Goal: Find specific fact: Find specific fact

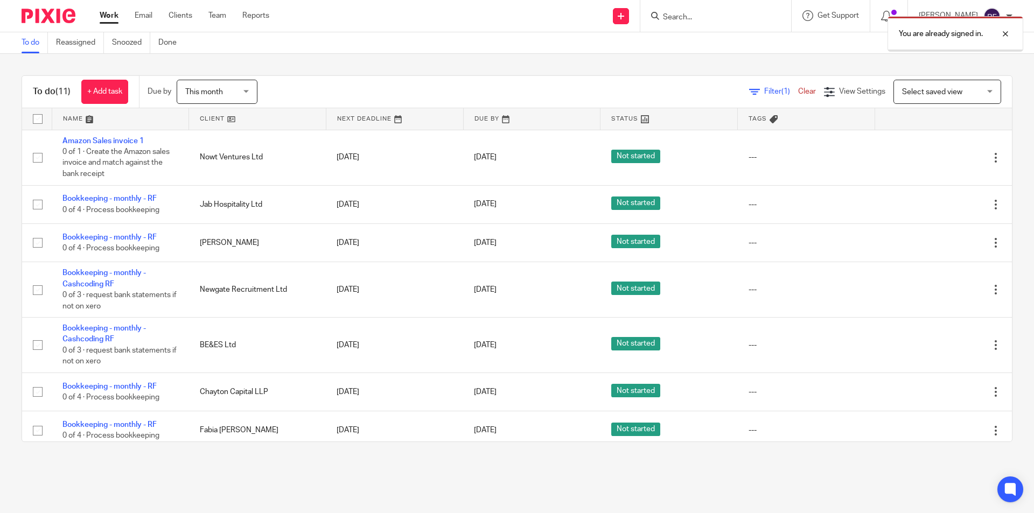
click at [717, 19] on div "You are already signed in." at bounding box center [770, 31] width 506 height 41
click at [713, 15] on div "You are already signed in." at bounding box center [770, 31] width 506 height 41
click at [722, 27] on div "You are already signed in." at bounding box center [770, 31] width 506 height 41
click at [721, 27] on div "You are already signed in." at bounding box center [770, 31] width 506 height 41
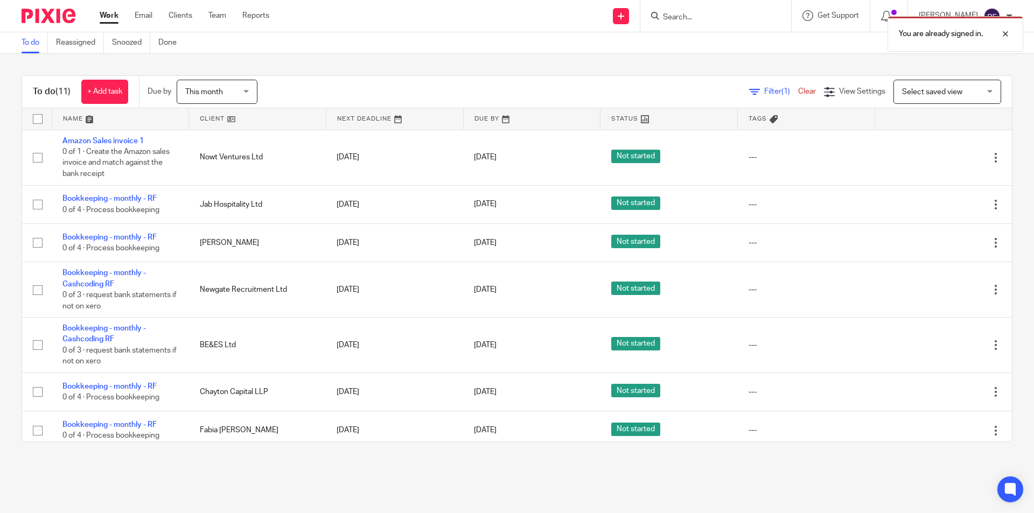
click at [713, 17] on div "You are already signed in." at bounding box center [770, 31] width 506 height 41
click at [1013, 28] on div "You are already signed in." at bounding box center [956, 34] width 136 height 36
drag, startPoint x: 750, startPoint y: 12, endPoint x: 719, endPoint y: 20, distance: 32.3
click at [749, 12] on form at bounding box center [719, 15] width 115 height 13
click at [718, 20] on input "Search" at bounding box center [710, 18] width 97 height 10
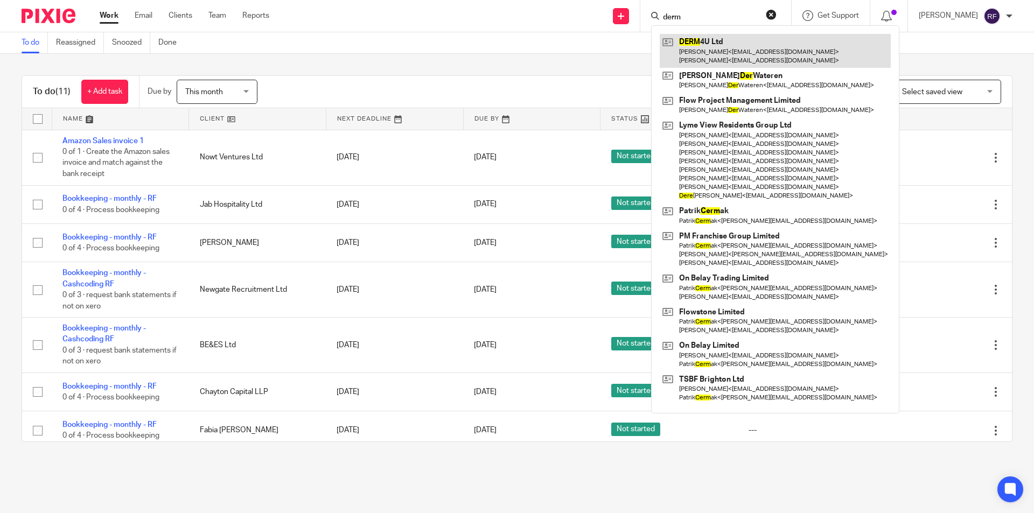
type input "derm"
click at [746, 48] on link at bounding box center [775, 50] width 231 height 33
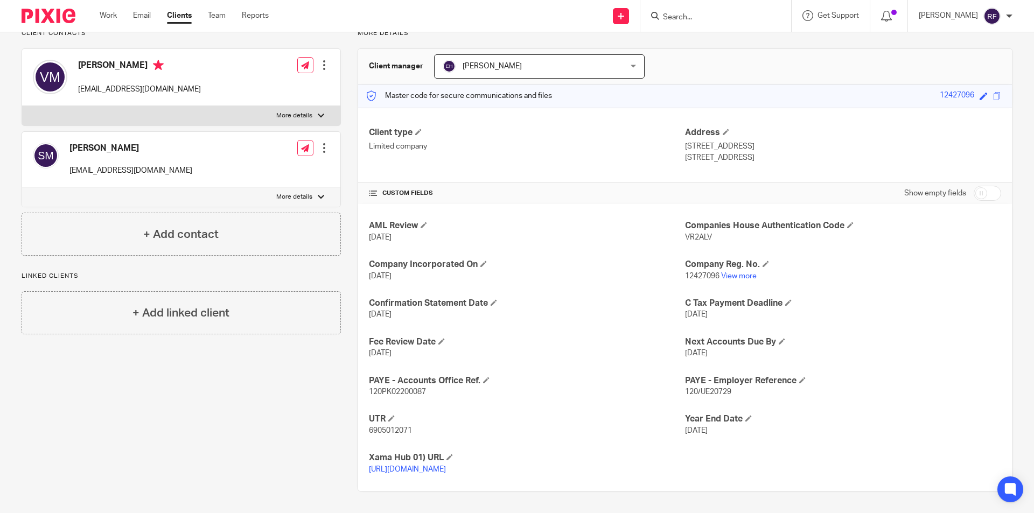
scroll to position [96, 0]
drag, startPoint x: 684, startPoint y: 265, endPoint x: 716, endPoint y: 266, distance: 32.4
click at [716, 271] on p "12427096 View more" at bounding box center [843, 276] width 316 height 11
copy span "2427096"
click at [951, 271] on p "12427096 View more" at bounding box center [843, 276] width 316 height 11
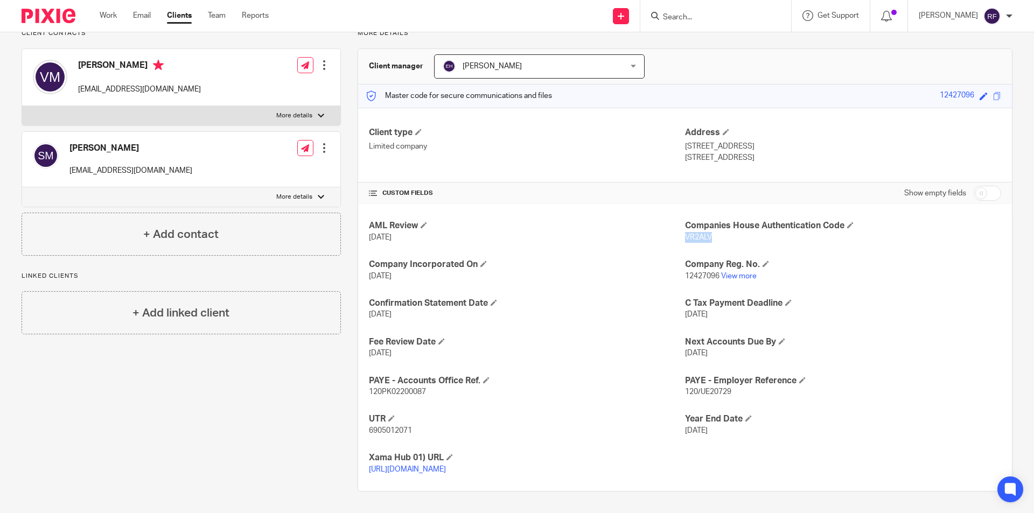
drag, startPoint x: 682, startPoint y: 225, endPoint x: 719, endPoint y: 230, distance: 37.4
click at [719, 232] on p "VR2ALV" at bounding box center [843, 237] width 316 height 11
copy span "VR2ALV"
